Goal: Navigation & Orientation: Understand site structure

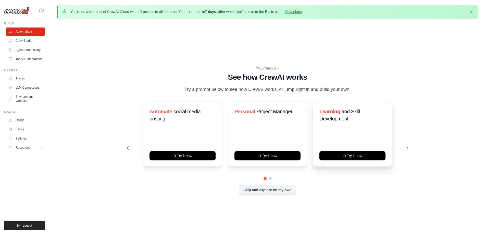
click at [379, 127] on div "Learning and Skill Development Try it now" at bounding box center [352, 134] width 79 height 65
click at [18, 12] on img at bounding box center [17, 11] width 26 height 8
click at [165, 58] on div "WALKTHROUGH See how [PERSON_NAME] works Try a prompt below to see how [PERSON_N…" at bounding box center [267, 135] width 421 height 224
click at [274, 193] on button "Skip and explore on my own" at bounding box center [267, 190] width 57 height 10
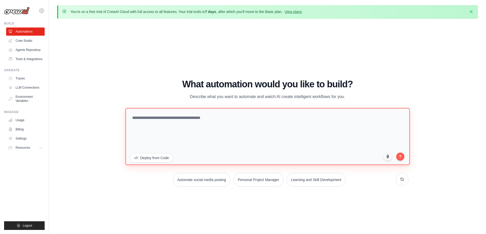
click at [155, 117] on textarea at bounding box center [267, 136] width 284 height 57
type textarea "*"
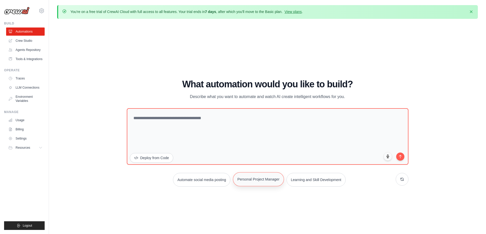
click at [269, 183] on button "Personal Project Manager" at bounding box center [258, 179] width 51 height 14
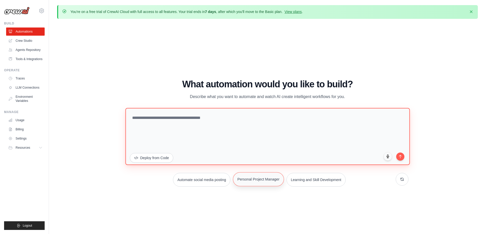
type textarea "**********"
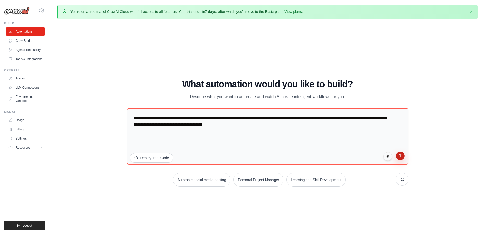
click at [403, 158] on button "submit" at bounding box center [400, 156] width 9 height 9
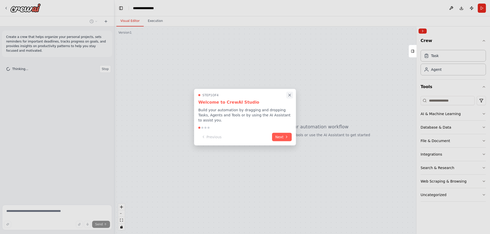
click at [289, 97] on icon "Close walkthrough" at bounding box center [289, 95] width 5 height 5
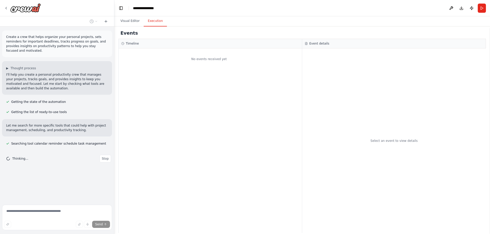
click at [150, 23] on button "Execution" at bounding box center [155, 21] width 23 height 11
click at [129, 20] on button "Visual Editor" at bounding box center [129, 21] width 27 height 11
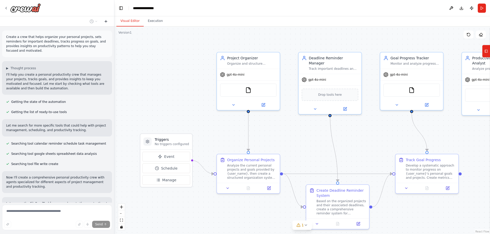
click at [107, 22] on icon at bounding box center [106, 21] width 4 height 4
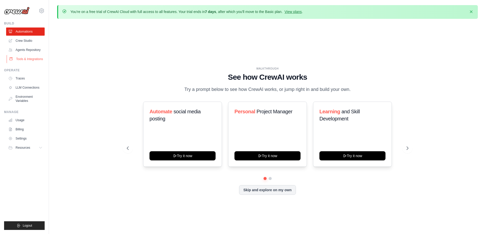
click at [29, 59] on link "Tools & Integrations" at bounding box center [26, 59] width 39 height 8
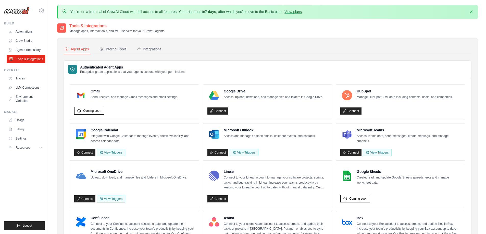
click at [27, 57] on link "Tools & Integrations" at bounding box center [26, 59] width 39 height 8
click at [158, 50] on div "Integrations" at bounding box center [149, 49] width 25 height 5
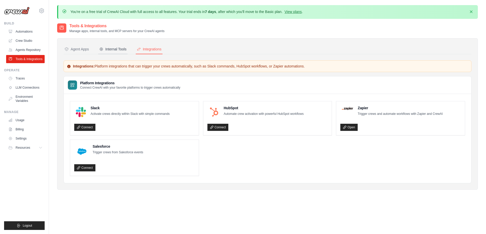
click at [112, 49] on div "Internal Tools" at bounding box center [112, 49] width 27 height 5
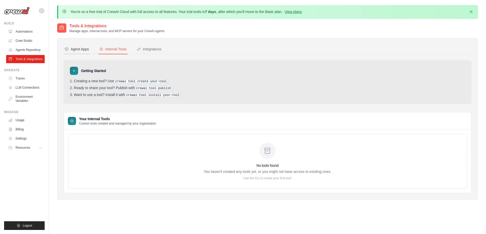
click at [80, 49] on div "Agent Apps" at bounding box center [77, 49] width 24 height 5
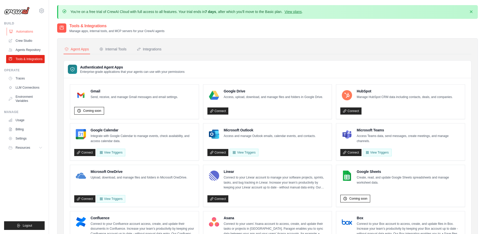
click at [28, 29] on link "Automations" at bounding box center [26, 32] width 39 height 8
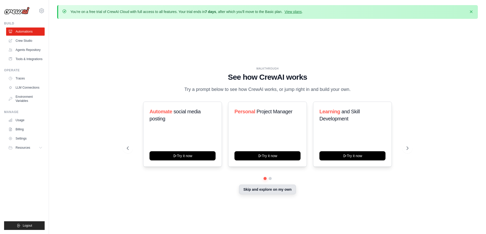
click at [279, 191] on button "Skip and explore on my own" at bounding box center [267, 190] width 57 height 10
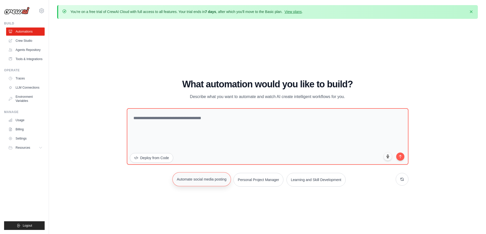
click at [215, 181] on button "Automate social media posting" at bounding box center [201, 179] width 58 height 14
click at [105, 154] on div "WALKTHROUGH See how CrewAI works Try a prompt below to see how CrewAI works, or…" at bounding box center [267, 135] width 421 height 224
click at [120, 77] on div "WALKTHROUGH See how CrewAI works Try a prompt below to see how CrewAI works, or…" at bounding box center [267, 135] width 421 height 224
click at [20, 146] on span "Resources" at bounding box center [23, 148] width 15 height 4
click at [24, 156] on span "Documentation" at bounding box center [28, 157] width 21 height 4
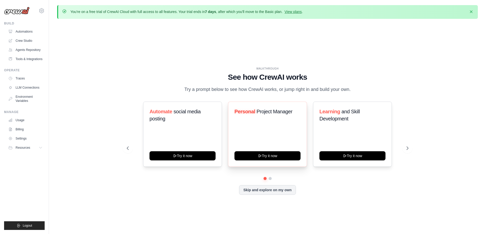
click at [286, 119] on div "Personal Project Manager" at bounding box center [267, 113] width 66 height 11
click at [407, 149] on icon at bounding box center [407, 148] width 5 height 5
click at [18, 33] on link "Automations" at bounding box center [26, 32] width 39 height 8
click at [21, 42] on link "Crew Studio" at bounding box center [26, 41] width 39 height 8
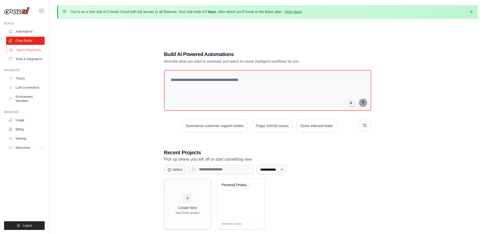
click at [22, 50] on link "Agents Repository" at bounding box center [26, 50] width 39 height 8
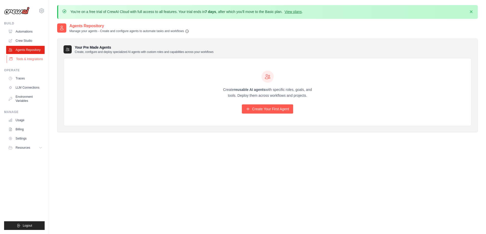
click at [25, 58] on link "Tools & Integrations" at bounding box center [26, 59] width 39 height 8
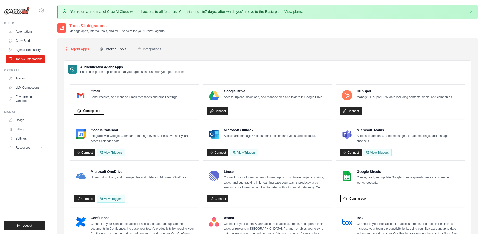
click at [113, 48] on div "Internal Tools" at bounding box center [112, 49] width 27 height 5
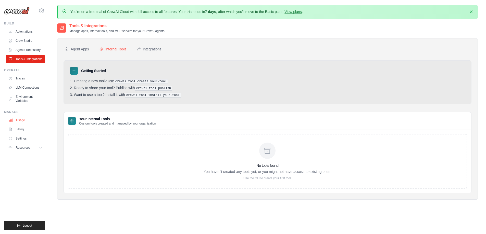
click at [16, 120] on link "Usage" at bounding box center [26, 120] width 39 height 8
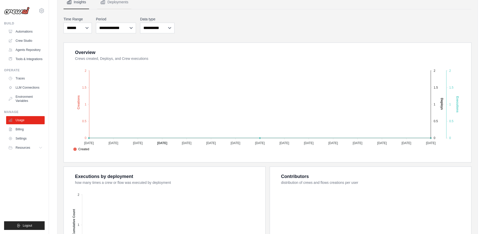
scroll to position [77, 0]
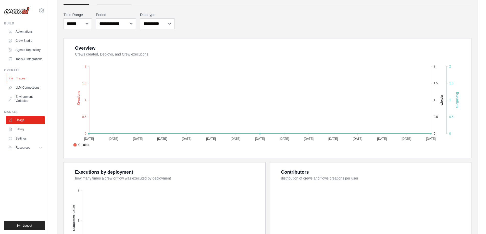
click at [26, 79] on link "Traces" at bounding box center [26, 78] width 39 height 8
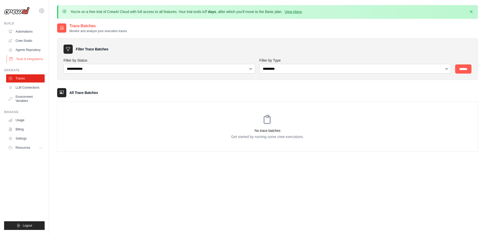
click at [11, 56] on link "Tools & Integrations" at bounding box center [26, 59] width 39 height 8
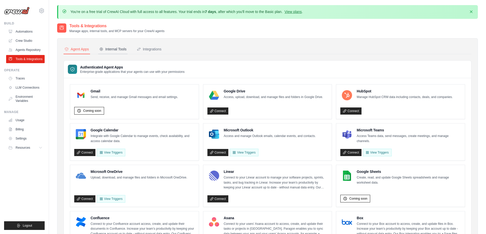
click at [109, 50] on div "Internal Tools" at bounding box center [112, 49] width 27 height 5
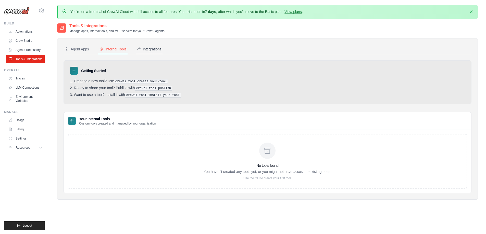
click at [155, 52] on div "Integrations" at bounding box center [149, 49] width 25 height 5
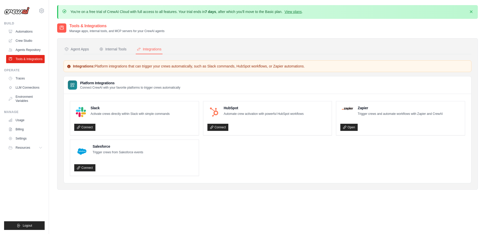
click at [112, 80] on div "Platform Integrations Connect CrewAI with your favorite platforms to trigger cr…" at bounding box center [267, 86] width 407 height 18
click at [114, 53] on button "Internal Tools" at bounding box center [112, 50] width 29 height 10
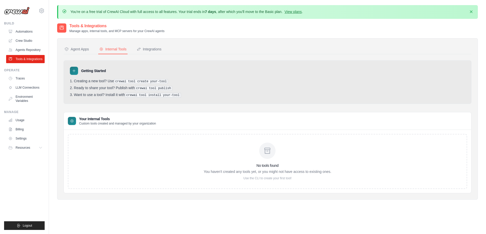
click at [106, 141] on div "No tools found You haven't created any tools yet, or you might not have access …" at bounding box center [267, 161] width 399 height 55
click at [84, 117] on h3 "Your Internal Tools" at bounding box center [117, 119] width 77 height 5
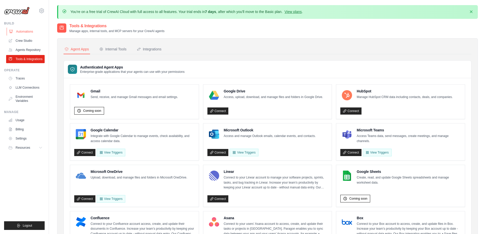
click at [17, 31] on link "Automations" at bounding box center [26, 32] width 39 height 8
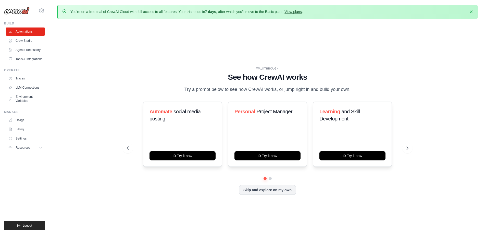
click at [295, 14] on link "View plans" at bounding box center [292, 12] width 17 height 4
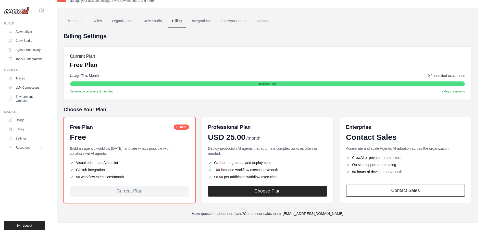
scroll to position [32, 0]
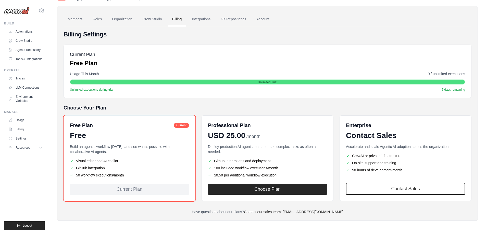
click at [143, 139] on div "Free" at bounding box center [129, 135] width 119 height 9
click at [178, 126] on span "Current" at bounding box center [181, 125] width 15 height 5
click at [113, 166] on li "GitHub integration" at bounding box center [129, 168] width 119 height 5
click at [74, 17] on link "Members" at bounding box center [75, 19] width 23 height 14
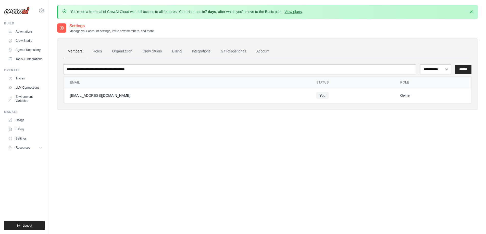
scroll to position [28, 0]
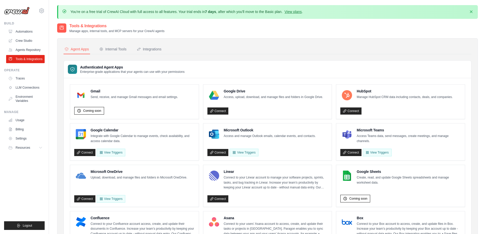
click at [17, 8] on img at bounding box center [17, 11] width 26 height 8
